Goal: Check status: Check status

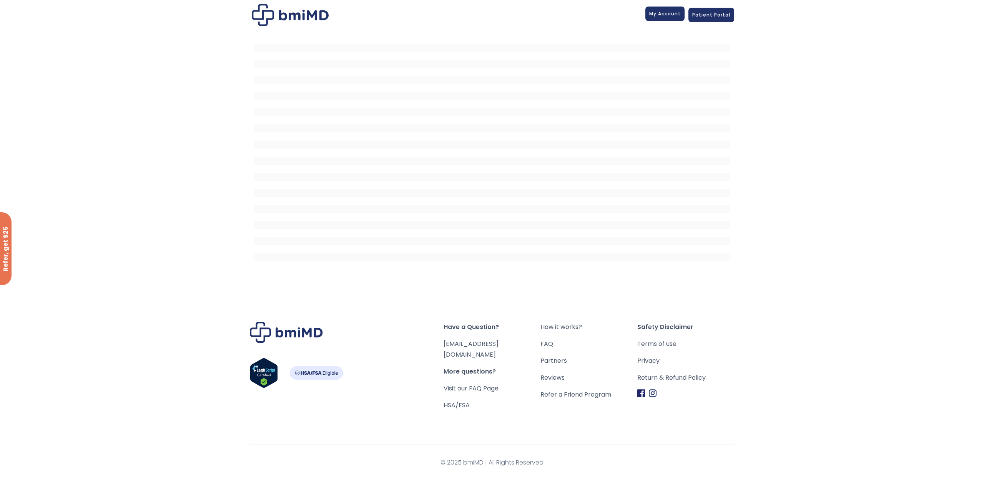
click at [659, 14] on span "My Account" at bounding box center [665, 13] width 32 height 7
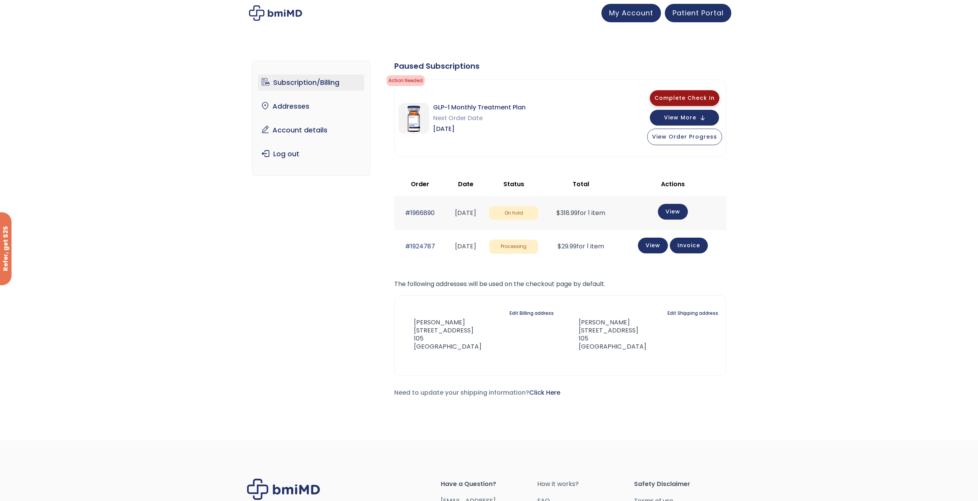
click at [694, 96] on span "Complete Check In" at bounding box center [684, 98] width 60 height 8
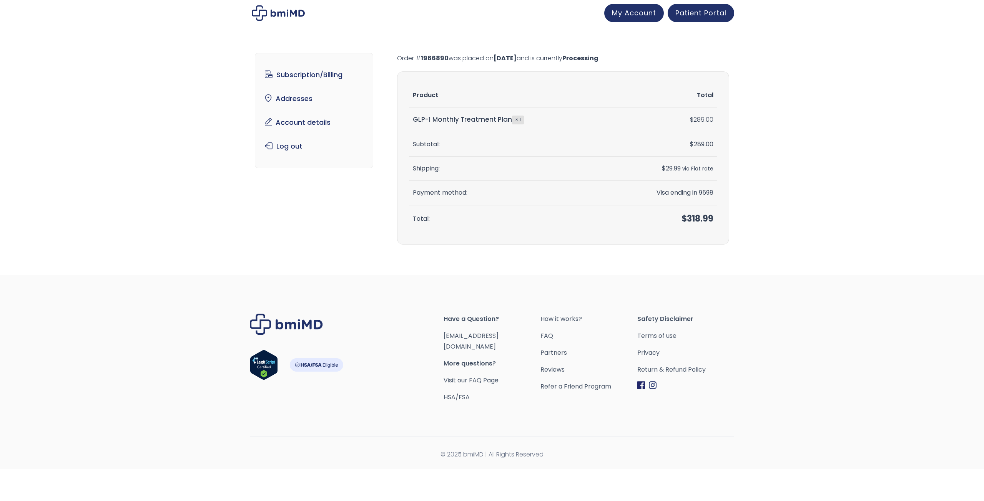
click at [598, 55] on mark "Processing" at bounding box center [580, 58] width 36 height 9
drag, startPoint x: 610, startPoint y: 55, endPoint x: 611, endPoint y: 51, distance: 4.1
click at [598, 54] on mark "Processing" at bounding box center [580, 58] width 36 height 9
click at [641, 19] on link "My Account" at bounding box center [634, 12] width 60 height 18
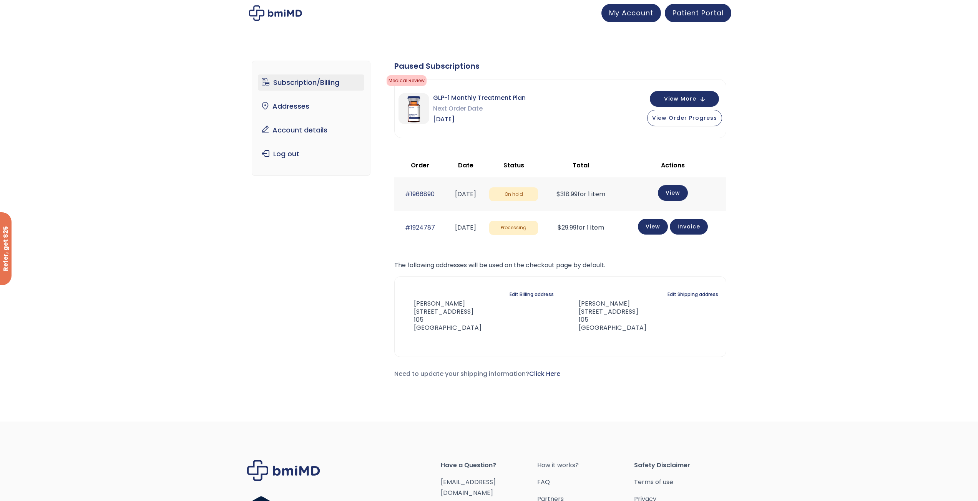
click at [538, 232] on span "Processing" at bounding box center [513, 228] width 49 height 14
click at [538, 198] on span "On hold" at bounding box center [513, 195] width 49 height 14
click at [682, 122] on button "View Order Progress" at bounding box center [684, 117] width 75 height 17
